Goal: Task Accomplishment & Management: Manage account settings

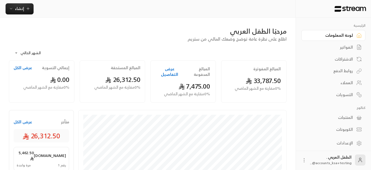
click at [347, 118] on div "المنتجات" at bounding box center [330, 117] width 45 height 6
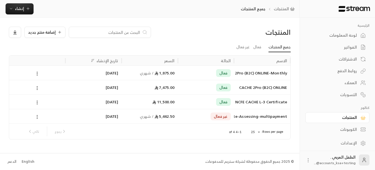
click at [36, 118] on icon at bounding box center [37, 116] width 5 height 5
click at [62, 131] on li "تعديل" at bounding box center [53, 131] width 35 height 10
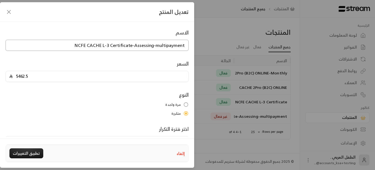
click at [185, 47] on input "NCFE CACHE L-3 Certificate-Assessing-multipayment" at bounding box center [97, 45] width 183 height 11
drag, startPoint x: 105, startPoint y: 45, endPoint x: 113, endPoint y: 45, distance: 8.0
click at [113, 45] on input "NCFE CACHE L-3 Certificate-Assessing-multipayment" at bounding box center [97, 45] width 183 height 11
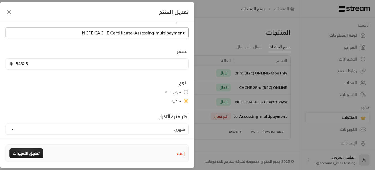
scroll to position [12, 0]
click at [166, 31] on input "NCFE CACHE Certificate-Assessing-multipayment" at bounding box center [97, 32] width 183 height 11
type input "NCFE CACHE Certificate-Assessing-m-payment-Team"
click at [21, 65] on input "5462.5" at bounding box center [99, 64] width 172 height 11
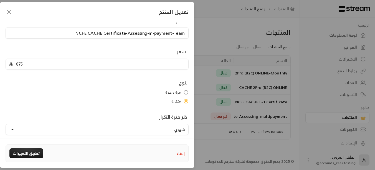
type input "875"
click at [83, 90] on label "مرة واحدة" at bounding box center [97, 93] width 183 height 6
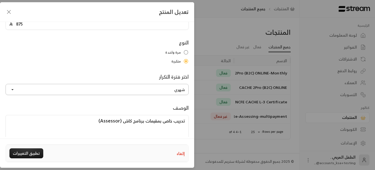
scroll to position [64, 0]
